Goal: Information Seeking & Learning: Find specific fact

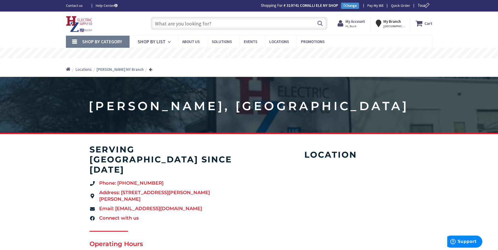
click at [190, 27] on input "text" at bounding box center [239, 23] width 177 height 13
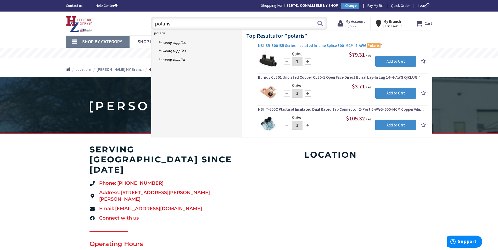
type input "polaris"
click at [327, 46] on span "NSI ISR-500 ISR Series Insulated In-Line Splice 500-MCM-4-AWG Polaris ™" at bounding box center [342, 45] width 169 height 5
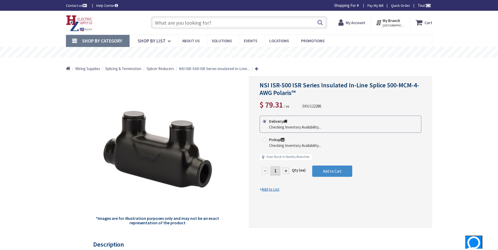
click at [167, 27] on input "text" at bounding box center [239, 22] width 177 height 13
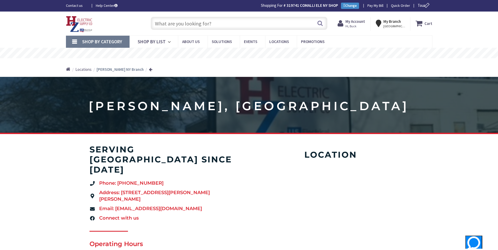
type input "Pioneer Rd, Painted Post, NY 14870, [GEOGRAPHIC_DATA]"
click at [184, 23] on input "text" at bounding box center [239, 23] width 177 height 13
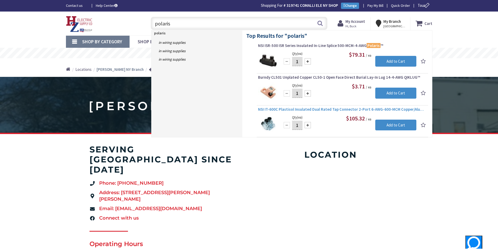
type input "polaris"
click at [317, 109] on span "NSI IT-600C Plastisol Insulated Dual Rated Tap Connector 2-Port 6-AWG-600-MCM C…" at bounding box center [342, 109] width 169 height 5
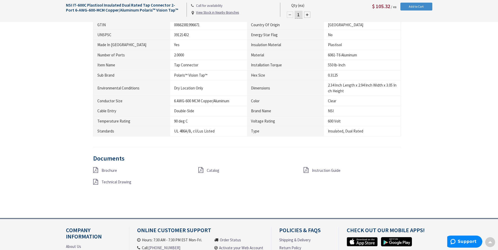
scroll to position [340, 0]
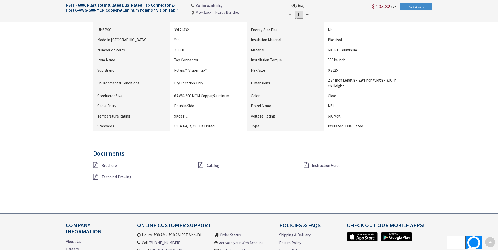
click at [111, 165] on span "Brochure" at bounding box center [109, 165] width 15 height 5
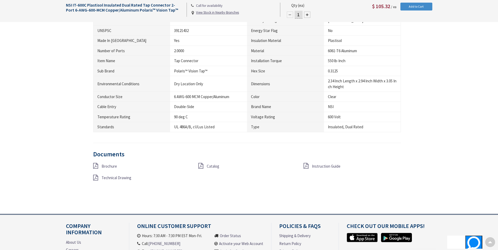
scroll to position [341, 0]
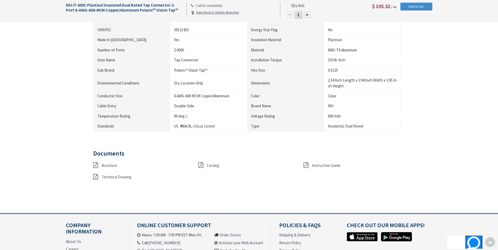
click at [207, 164] on span "Catalog" at bounding box center [213, 165] width 13 height 5
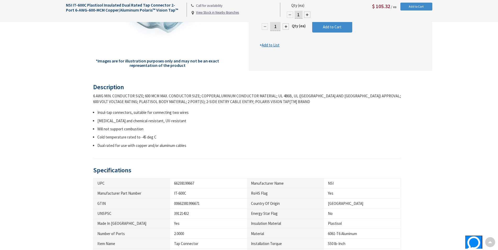
scroll to position [0, 0]
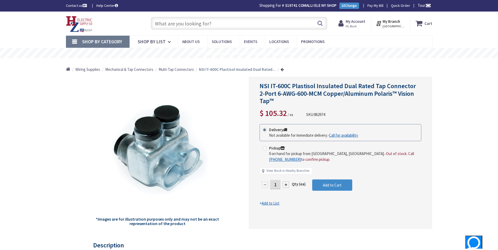
click at [172, 26] on input "text" at bounding box center [239, 23] width 177 height 13
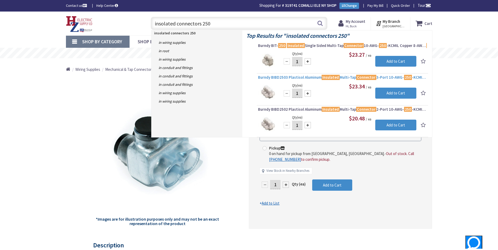
type input "insolated connectors 250"
click at [299, 77] on span "Burndy BIBD2503 Plastisol Aluminum Insulated Multi-Tap Connector 3-Port 10-AWG-…" at bounding box center [342, 77] width 169 height 5
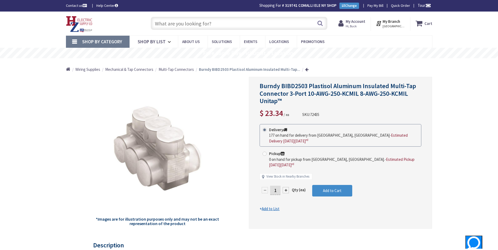
click at [156, 21] on input "text" at bounding box center [239, 23] width 177 height 13
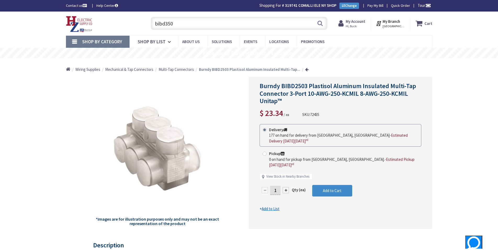
click at [180, 24] on input "bibd350" at bounding box center [239, 23] width 177 height 13
type input "bibd3503"
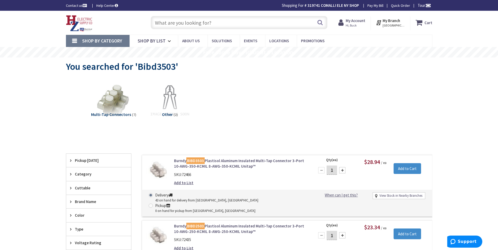
click at [222, 161] on link "Burndy BIBD3503 Plastisol Aluminum Insulated Multi-Tap Connector 3-Port 10-AWG-…" at bounding box center [240, 163] width 133 height 11
